Goal: Information Seeking & Learning: Learn about a topic

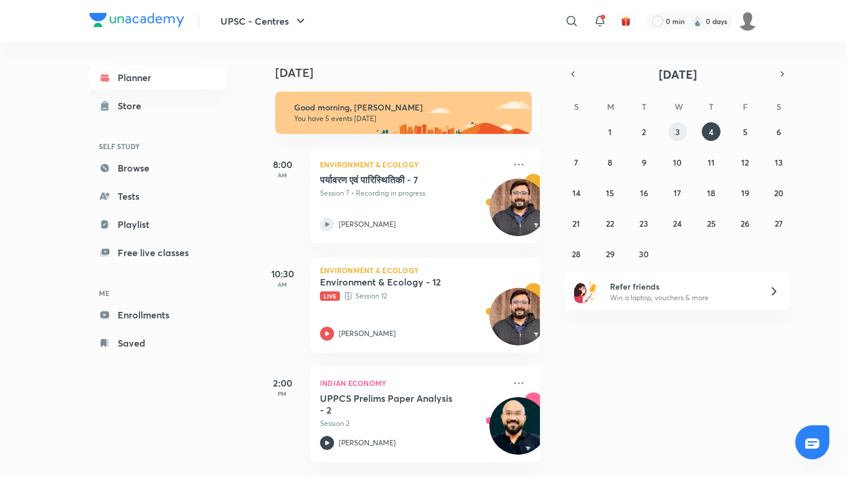
click at [675, 135] on abbr "3" at bounding box center [677, 131] width 5 height 11
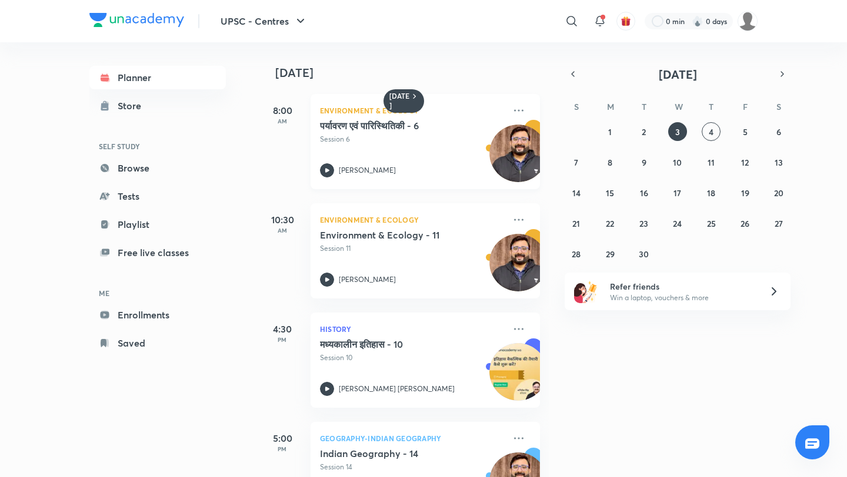
click at [328, 170] on icon at bounding box center [327, 170] width 4 height 4
click at [325, 280] on icon at bounding box center [327, 279] width 4 height 4
click at [711, 133] on abbr "4" at bounding box center [710, 131] width 5 height 11
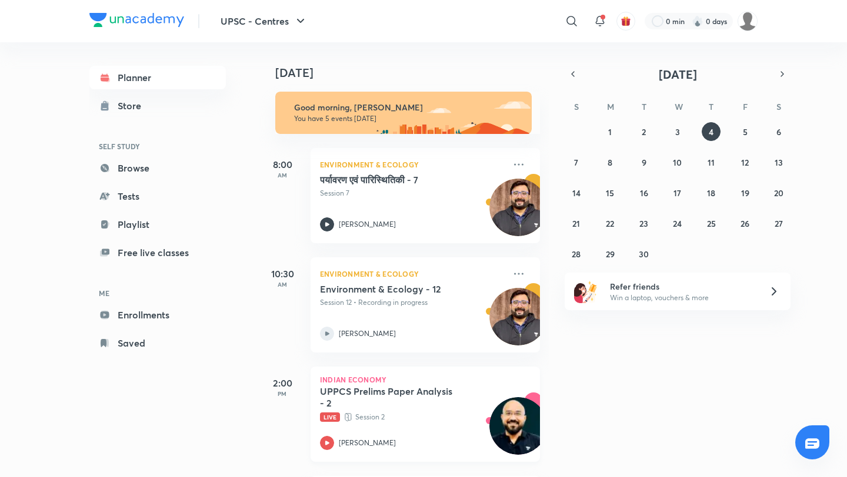
click at [325, 443] on icon at bounding box center [327, 443] width 4 height 4
